Goal: Information Seeking & Learning: Learn about a topic

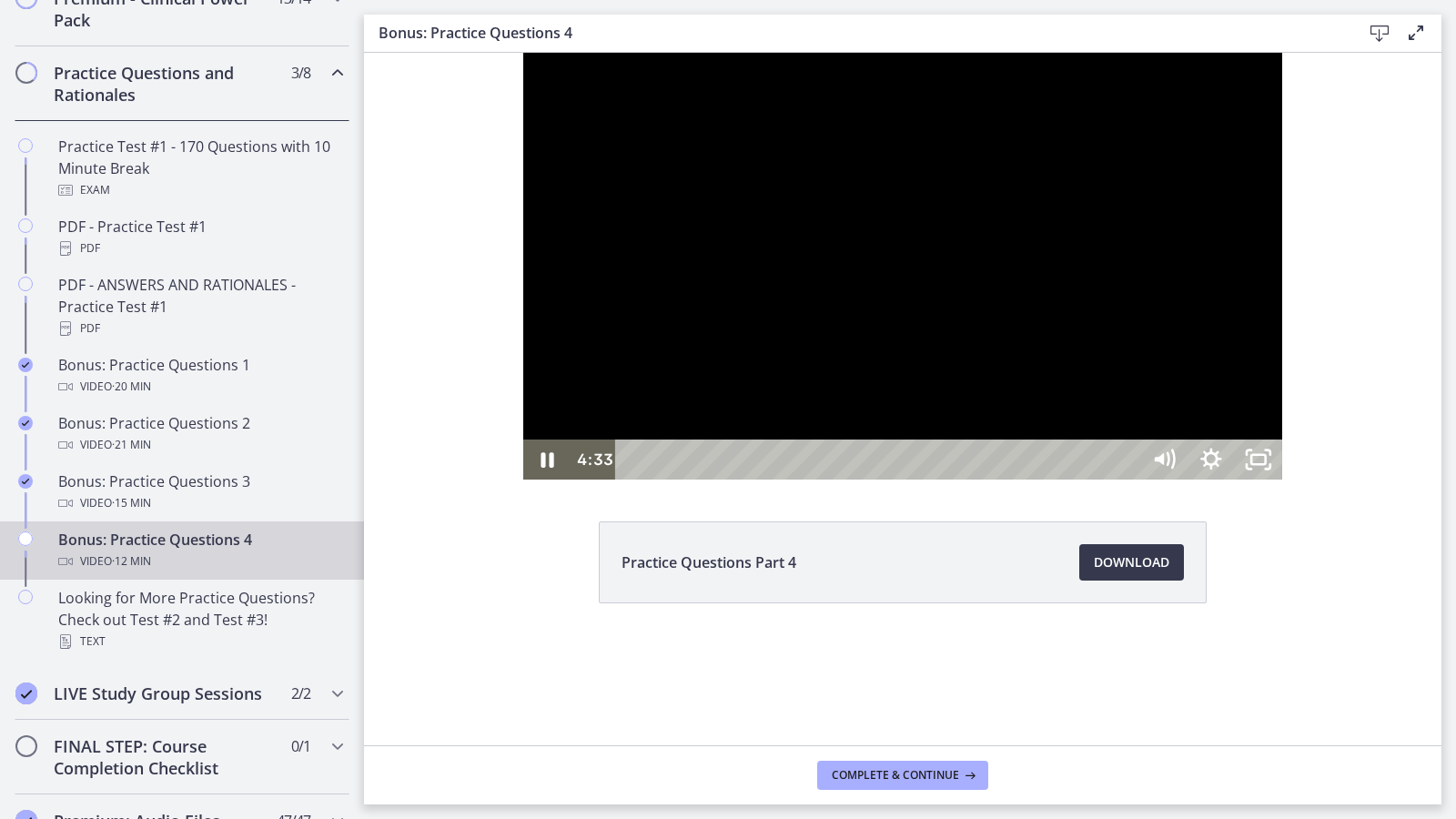
click at [523, 53] on button "Pause: cls5f205f39c72ohar5g.mp4" at bounding box center [523, 53] width 1 height 1
click at [523, 53] on button "Play Video: cls5f205f39c72ohar5g.mp4" at bounding box center [523, 53] width 1 height 1
click at [523, 53] on button "Pause: cls5f205f39c72ohar5g.mp4" at bounding box center [523, 53] width 1 height 1
click at [523, 53] on button "Play Video: cls5f205f39c72ohar5g.mp4" at bounding box center [523, 53] width 1 height 1
click at [523, 53] on button "Pause: cls5f205f39c72ohar5g.mp4" at bounding box center [523, 53] width 1 height 1
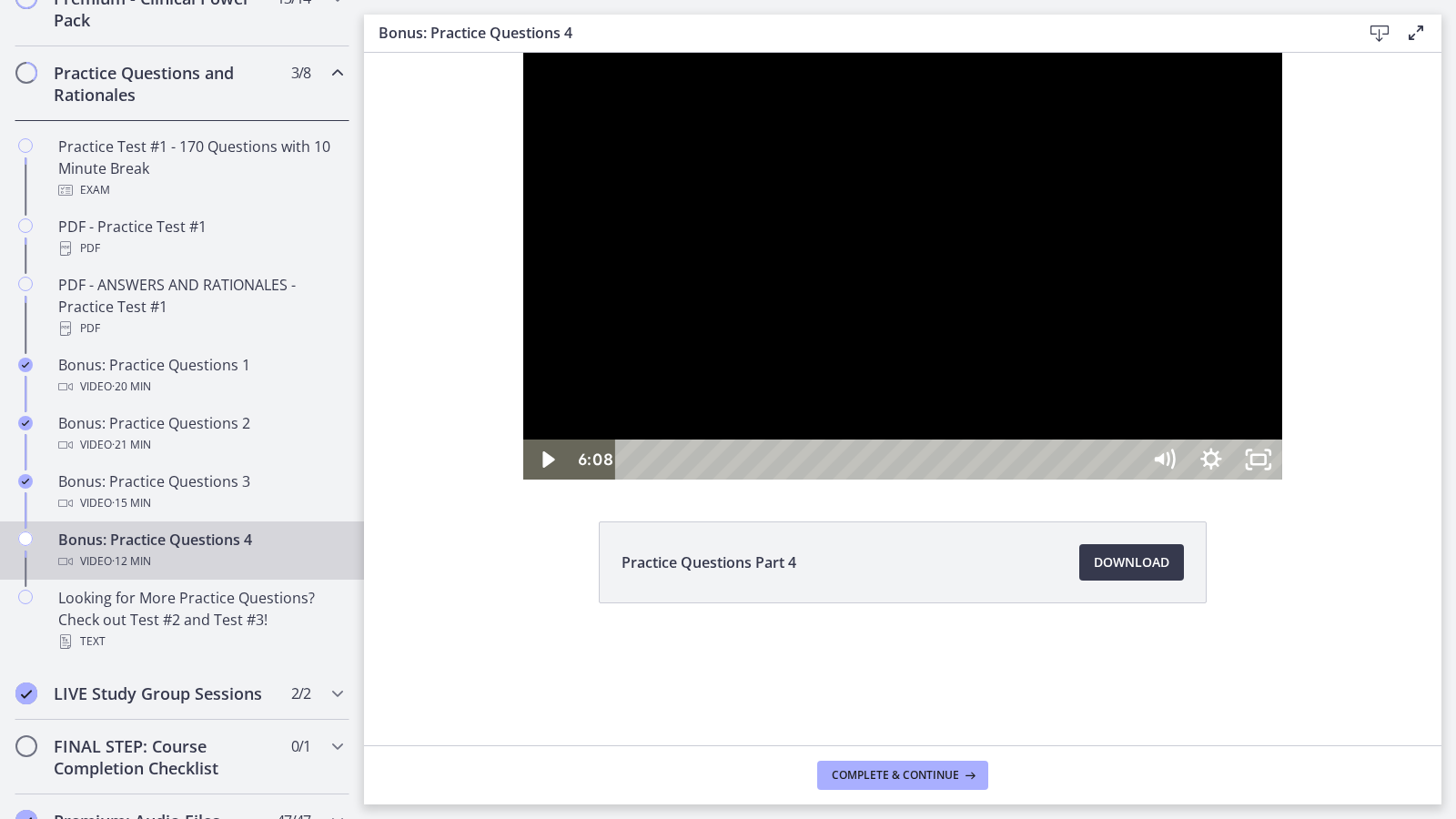
click at [523, 53] on button "Play Video: cls5f205f39c72ohar5g.mp4" at bounding box center [523, 53] width 1 height 1
click at [523, 53] on button "Pause: cls5f205f39c72ohar5g.mp4" at bounding box center [523, 53] width 1 height 1
click at [523, 53] on button "Play Video: cls5f205f39c72ohar5g.mp4" at bounding box center [523, 53] width 1 height 1
click at [523, 53] on button "Pause: cls5f205f39c72ohar5g.mp4" at bounding box center [523, 53] width 1 height 1
click at [523, 53] on button "Play Video: cls5f205f39c72ohar5g.mp4" at bounding box center [523, 53] width 1 height 1
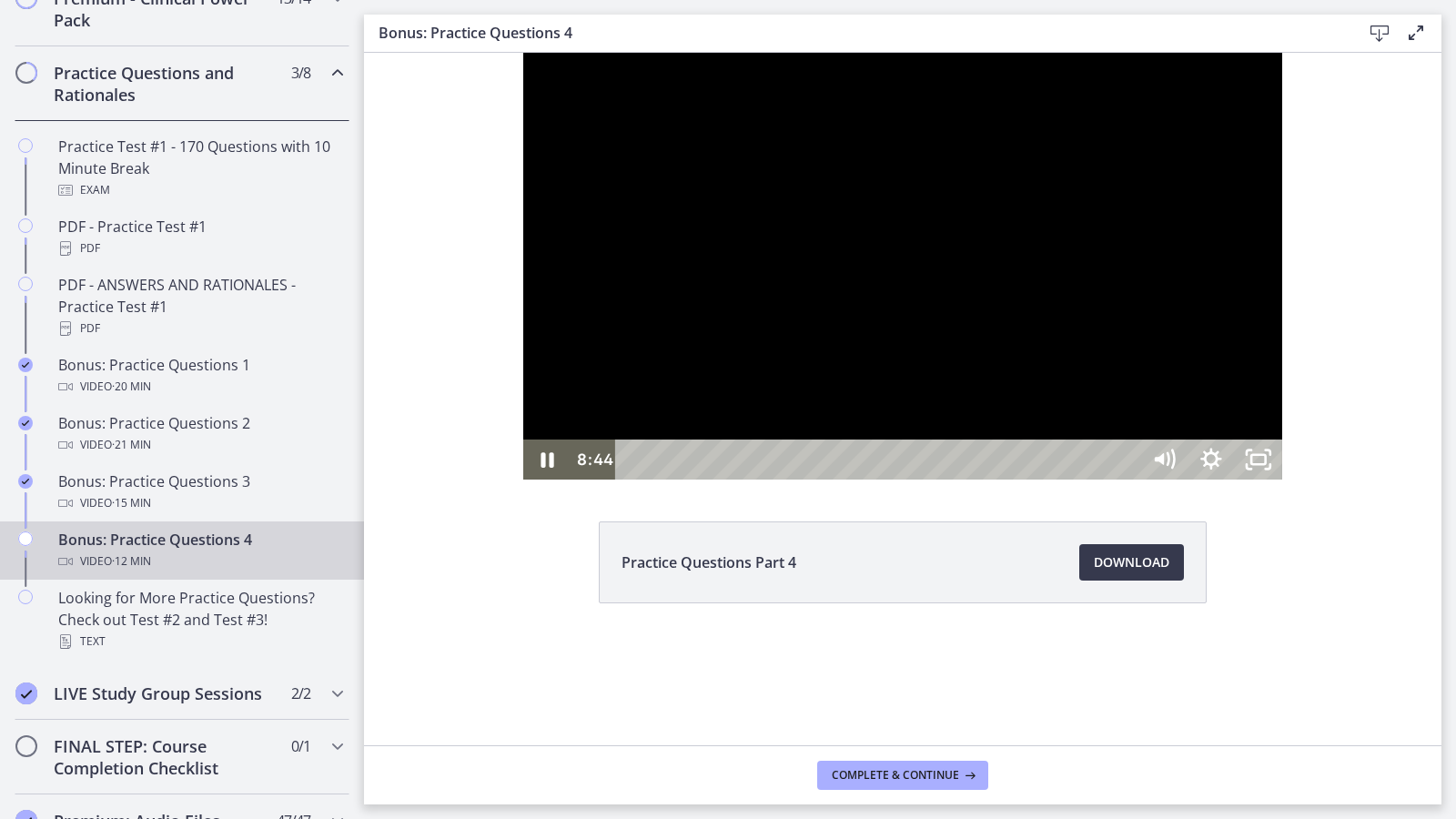
click at [523, 53] on button "Pause: cls5f205f39c72ohar5g.mp4" at bounding box center [523, 53] width 1 height 1
click at [523, 53] on button "Play Video: cls5f205f39c72ohar5g.mp4" at bounding box center [523, 53] width 1 height 1
click at [523, 53] on button "Pause: cls5f205f39c72ohar5g.mp4" at bounding box center [523, 53] width 1 height 1
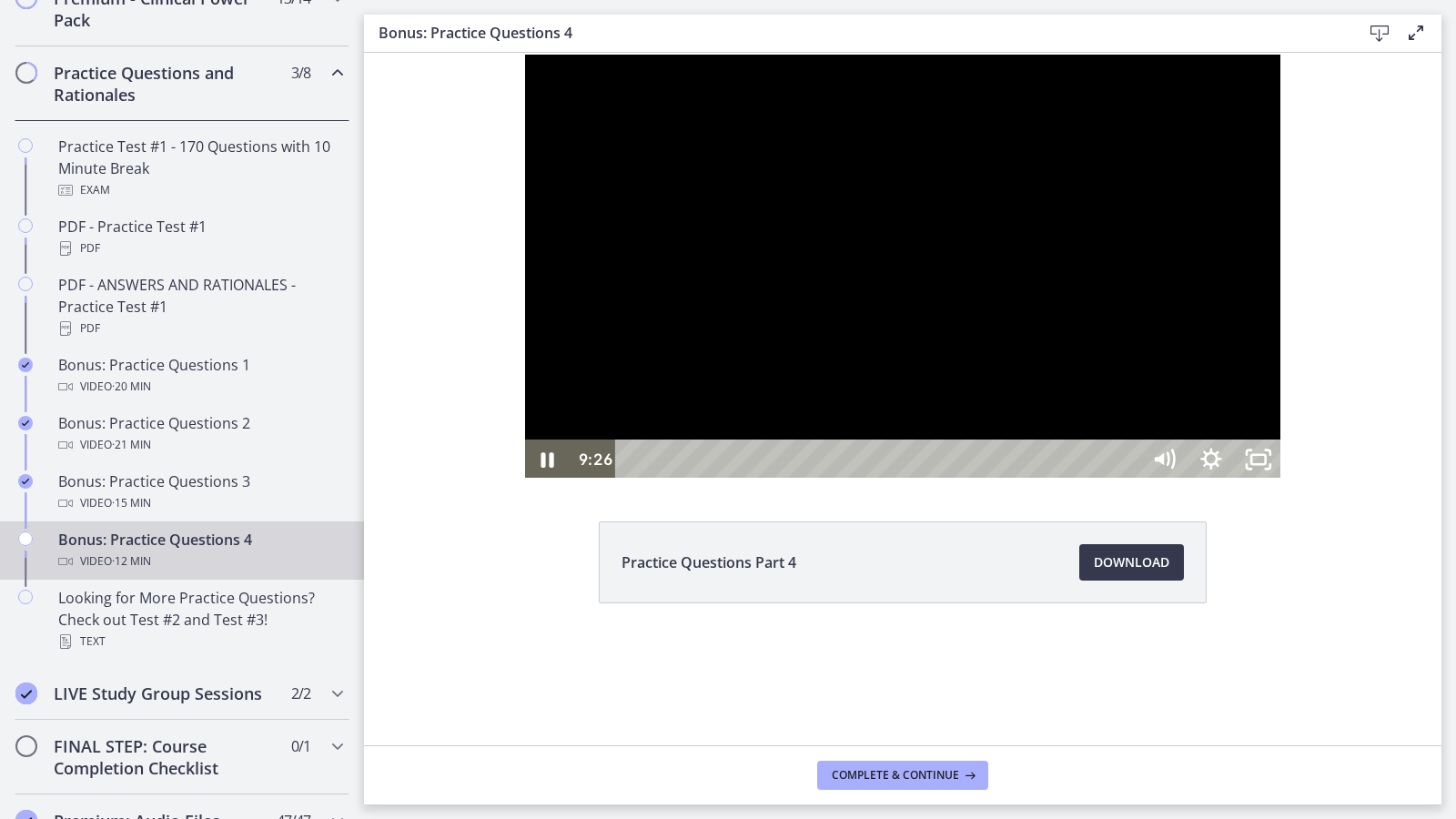
click at [1282, 210] on div at bounding box center [902, 266] width 759 height 426
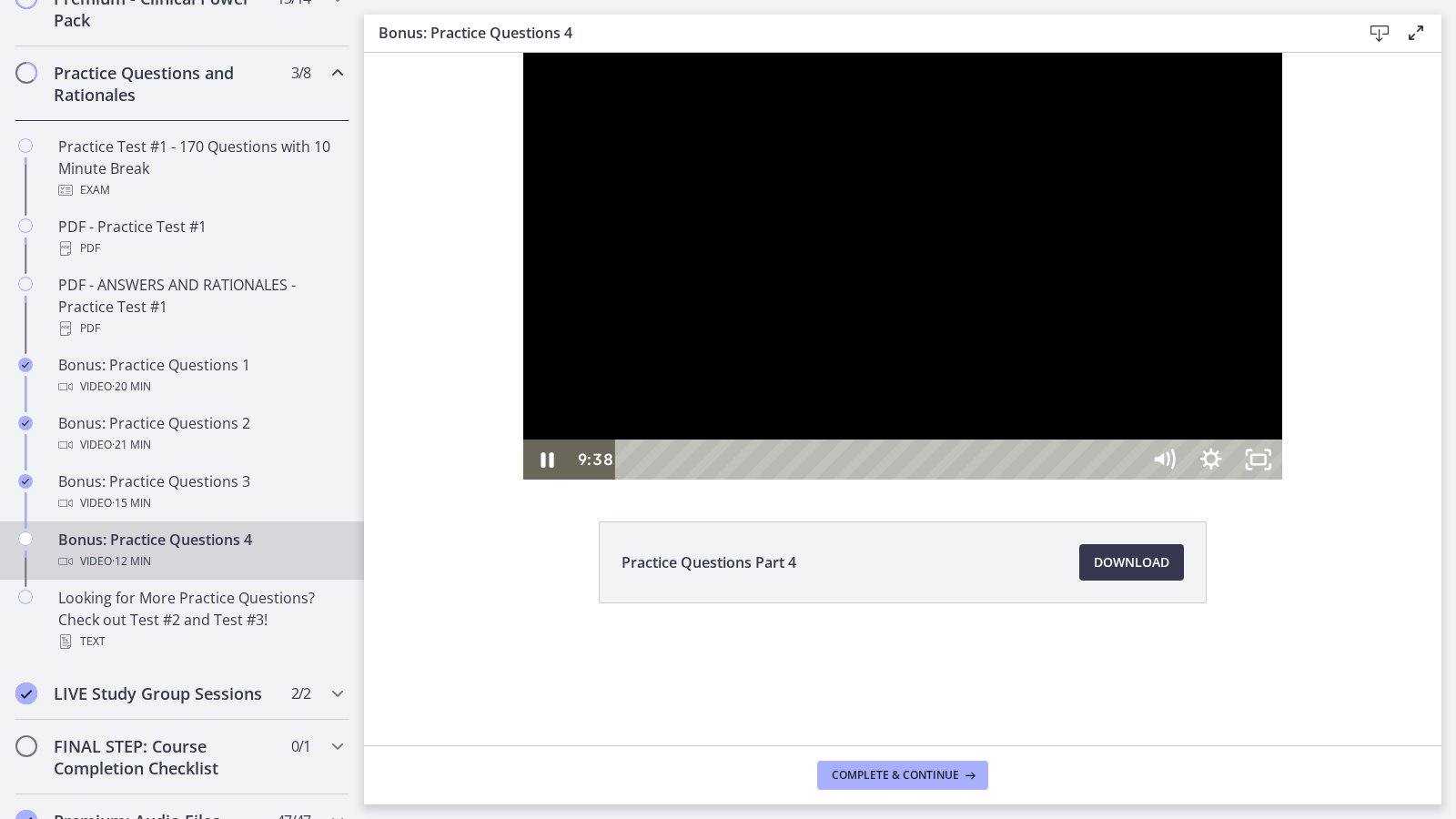
click at [1129, 479] on div "9:26" at bounding box center [881, 460] width 496 height 41
click at [1129, 479] on div "9:18" at bounding box center [881, 460] width 496 height 41
click at [1148, 479] on div at bounding box center [902, 266] width 759 height 426
